Goal: Consume media (video, audio)

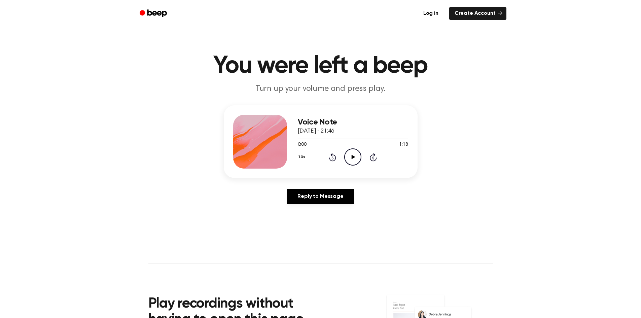
click at [351, 156] on icon "Play Audio" at bounding box center [352, 156] width 17 height 17
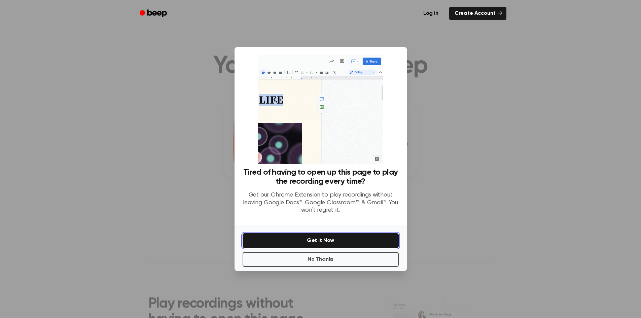
click at [349, 240] on button "Get It Now" at bounding box center [321, 240] width 156 height 15
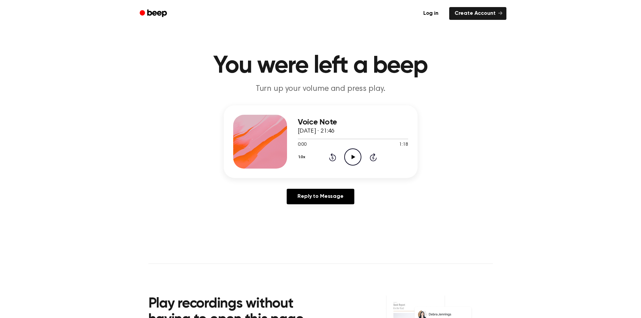
click at [349, 157] on icon "Play Audio" at bounding box center [352, 156] width 17 height 17
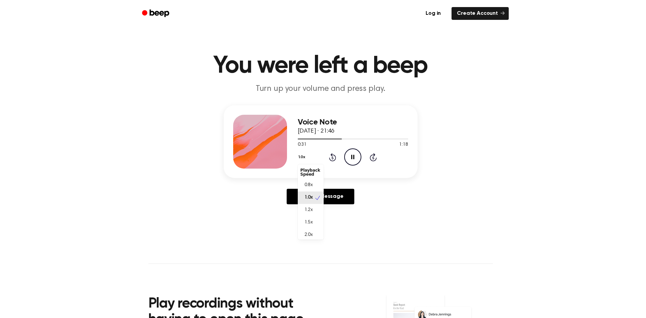
click at [300, 158] on button "1.0x" at bounding box center [303, 156] width 10 height 11
click at [313, 215] on div "1.2x" at bounding box center [311, 210] width 26 height 12
click at [300, 160] on button "1.2x" at bounding box center [303, 156] width 10 height 11
click at [309, 219] on span "1.5x" at bounding box center [308, 222] width 8 height 7
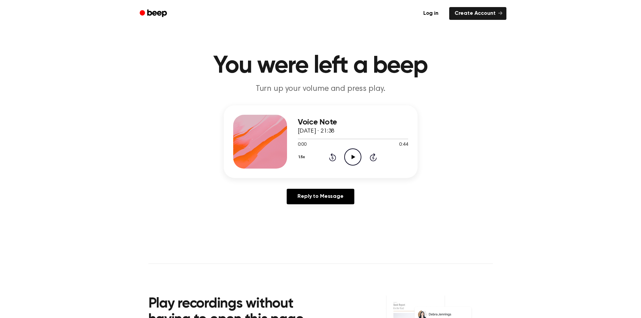
click at [353, 157] on icon at bounding box center [354, 157] width 4 height 4
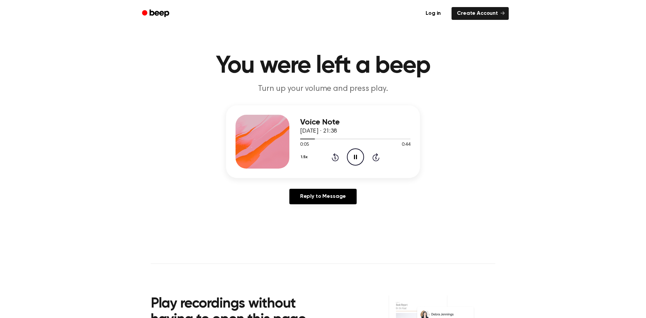
click at [302, 157] on button "1.5x" at bounding box center [305, 156] width 10 height 11
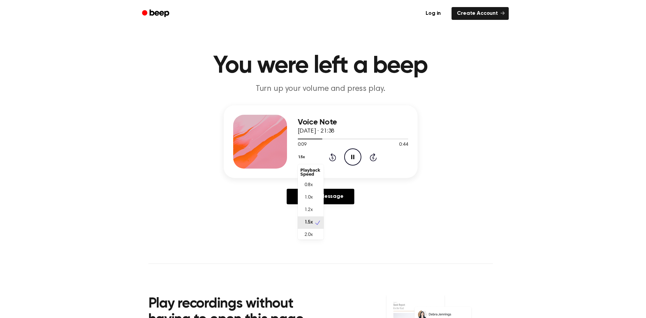
click at [276, 202] on div "Voice Note [DATE] · 21:38 0:09 0:44 Your browser does not support the [object O…" at bounding box center [320, 157] width 625 height 104
